Goal: Information Seeking & Learning: Learn about a topic

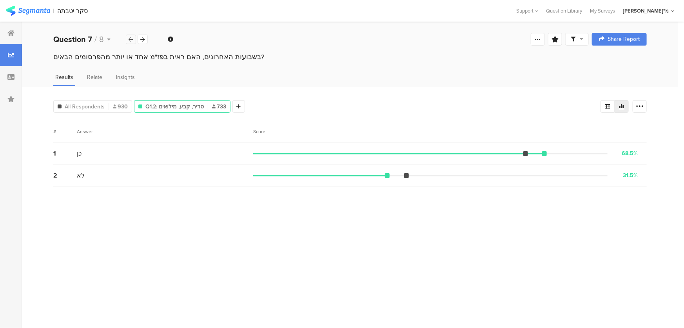
click at [131, 39] on icon at bounding box center [131, 39] width 4 height 5
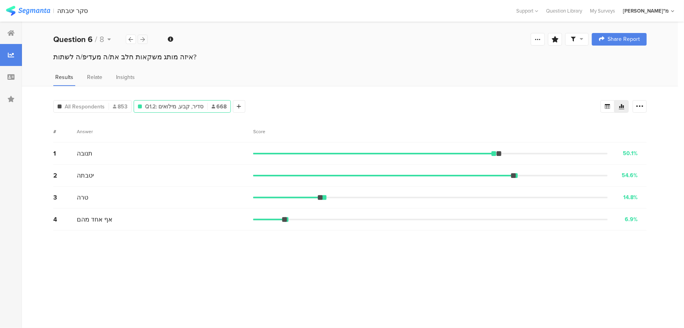
click at [145, 39] on div at bounding box center [143, 39] width 10 height 9
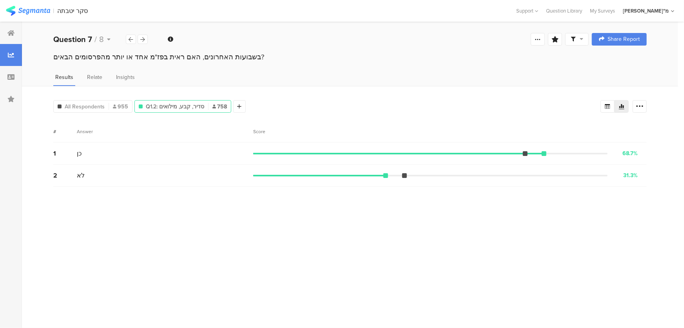
drag, startPoint x: 192, startPoint y: 248, endPoint x: 188, endPoint y: 251, distance: 4.8
click at [191, 249] on section "# Answer Score 1 כן 68.7% 521 votes 2 לא 31.3% 237 votes" at bounding box center [350, 220] width 594 height 201
